Goal: Information Seeking & Learning: Learn about a topic

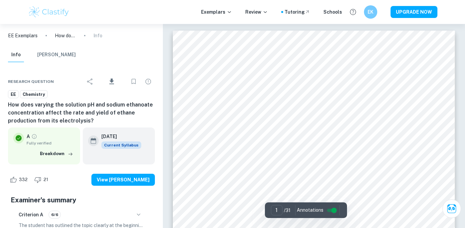
click at [53, 12] on img at bounding box center [49, 11] width 42 height 13
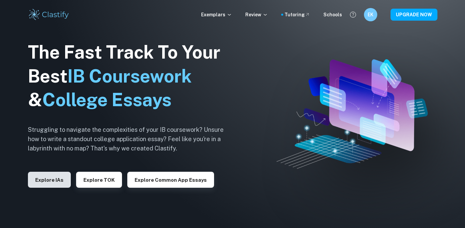
click at [58, 179] on button "Explore IAs" at bounding box center [49, 179] width 43 height 16
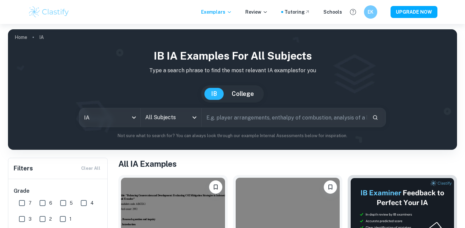
click at [163, 118] on input "All Subjects" at bounding box center [166, 117] width 45 height 13
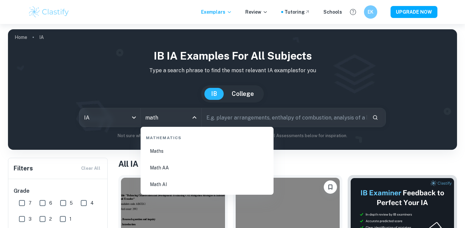
click at [178, 171] on li "Math AA" at bounding box center [207, 167] width 128 height 15
type input "Math AA"
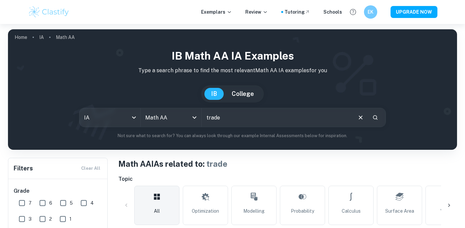
click at [250, 117] on input "trade" at bounding box center [277, 117] width 150 height 19
drag, startPoint x: 205, startPoint y: 117, endPoint x: 191, endPoint y: 117, distance: 13.6
click at [191, 117] on div "IA ia All Subjects Math AA All Subjects trade ​" at bounding box center [232, 117] width 307 height 19
drag, startPoint x: 247, startPoint y: 117, endPoint x: 195, endPoint y: 117, distance: 51.8
click at [195, 117] on div "IA ia All Subjects Math AA All Subjects trade ​" at bounding box center [232, 117] width 307 height 19
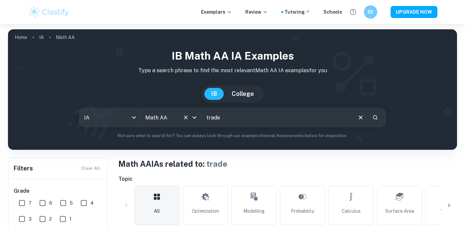
drag, startPoint x: 250, startPoint y: 121, endPoint x: 199, endPoint y: 112, distance: 51.9
click at [199, 112] on div "IA ia All Subjects Math AA All Subjects trade ​" at bounding box center [232, 117] width 307 height 19
drag, startPoint x: 231, startPoint y: 119, endPoint x: 191, endPoint y: 112, distance: 40.9
click at [191, 112] on div "IA ia All Subjects Math AA All Subjects route ​" at bounding box center [232, 117] width 307 height 19
type input "camel"
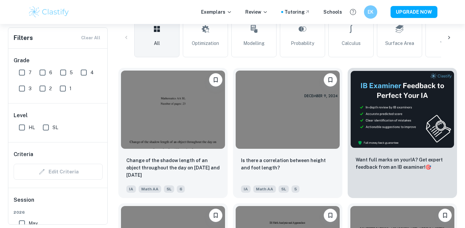
scroll to position [163, 0]
